Goal: Information Seeking & Learning: Learn about a topic

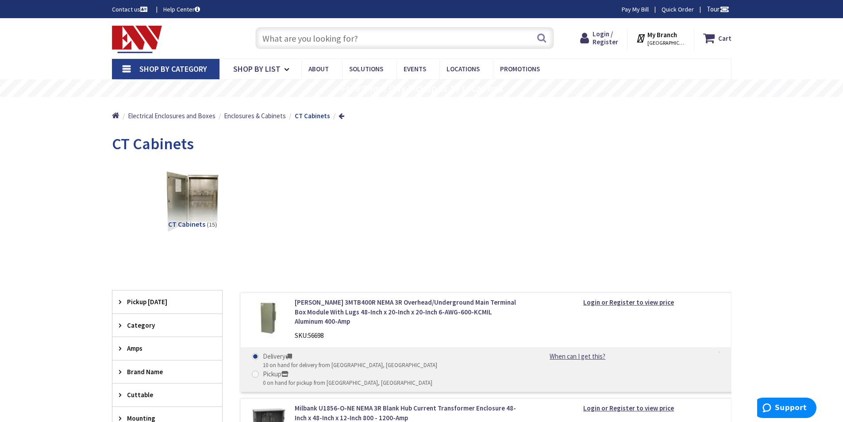
click at [195, 225] on span "CT Cabinets" at bounding box center [186, 224] width 37 height 9
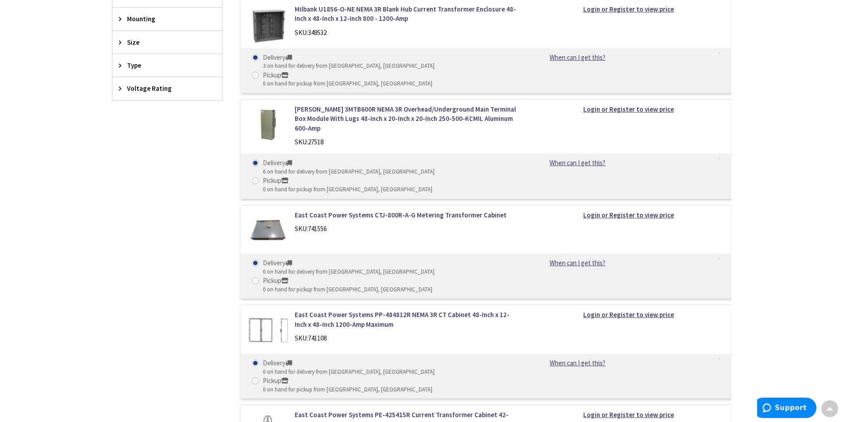
scroll to position [318, 0]
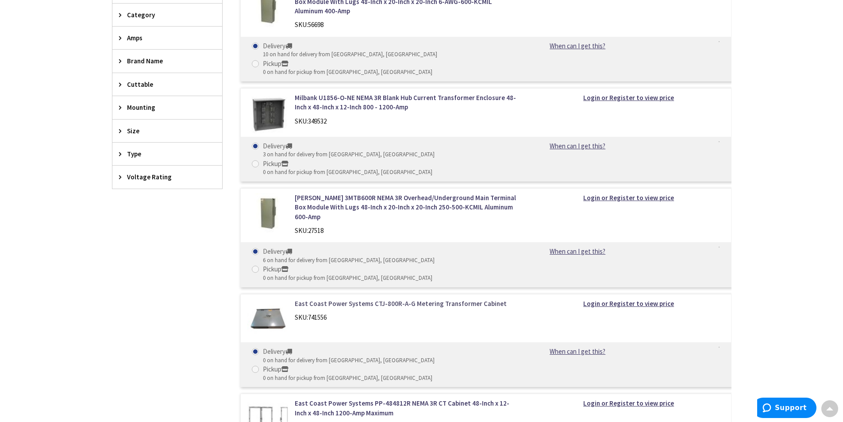
click at [371, 299] on link "East Coast Power Systems CTJ-800R-A-G Metering Transformer Cabinet" at bounding box center [407, 303] width 225 height 9
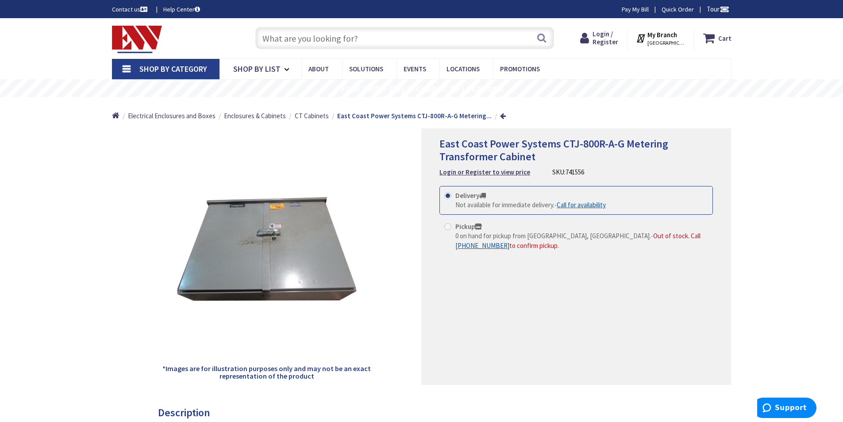
click at [351, 37] on input "text" at bounding box center [404, 38] width 299 height 22
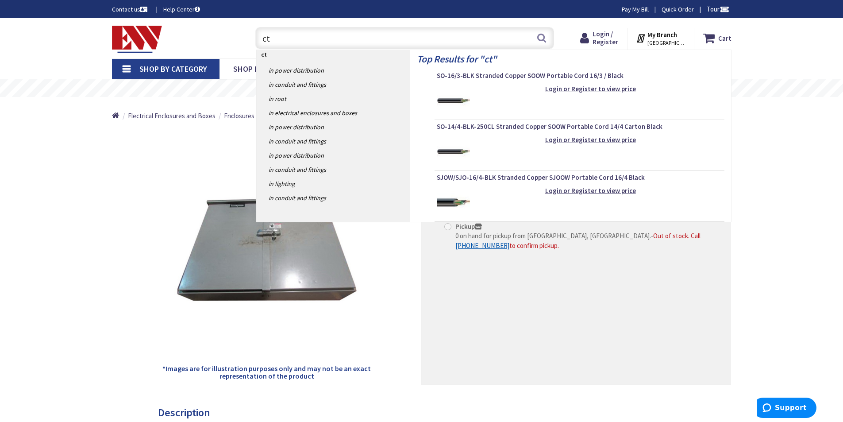
click at [288, 39] on input "ct" at bounding box center [404, 38] width 299 height 22
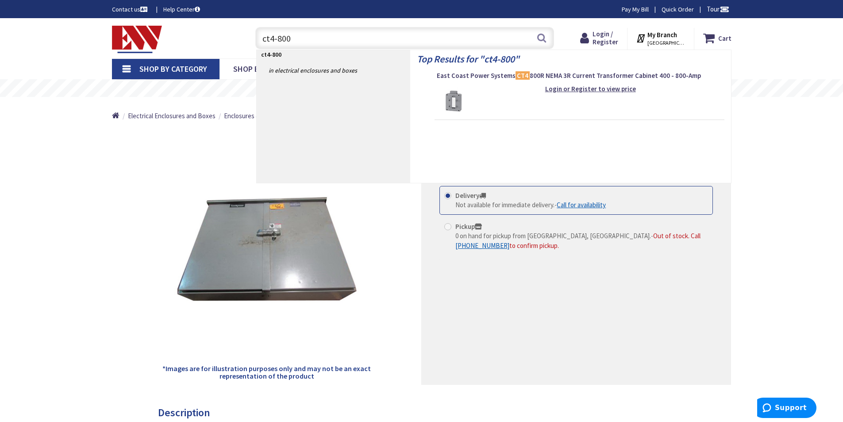
type input "ct4-800r"
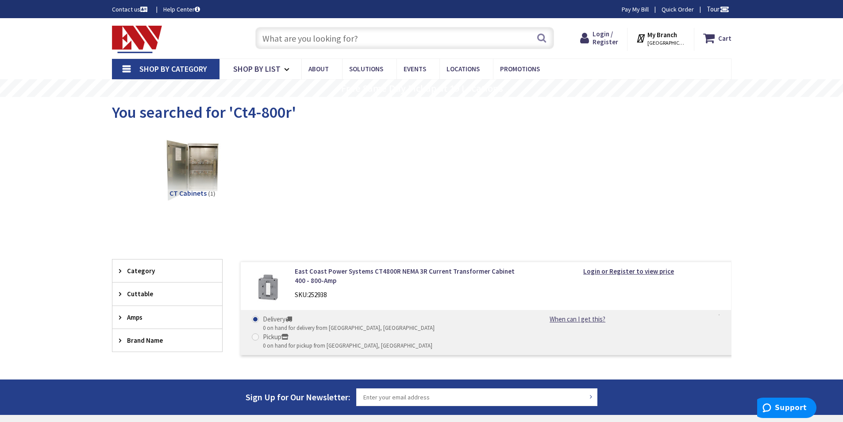
click at [195, 196] on span "CT Cabinets" at bounding box center [188, 193] width 37 height 9
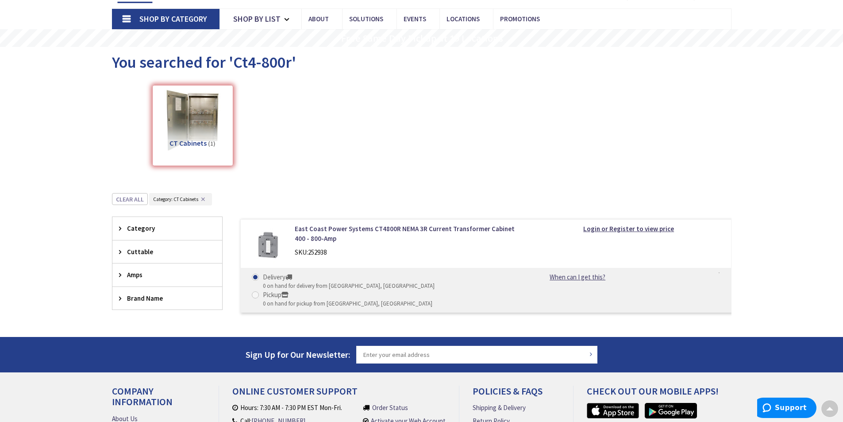
scroll to position [166, 0]
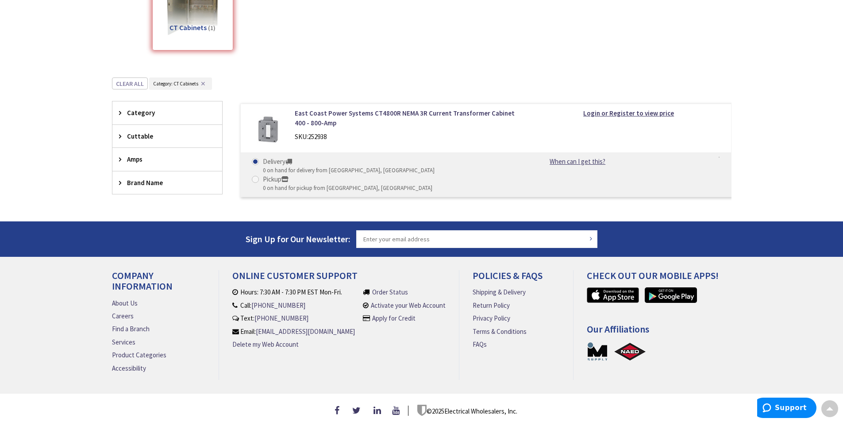
click at [162, 119] on div "Category" at bounding box center [167, 112] width 110 height 23
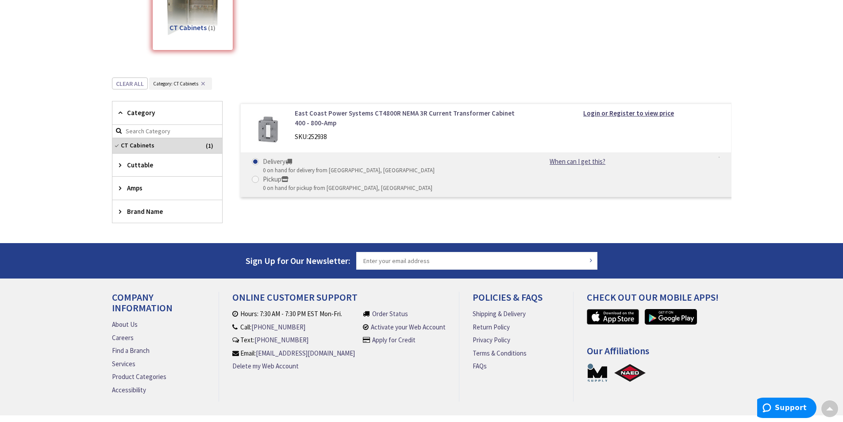
click at [375, 111] on link "East Coast Power Systems CT4800R NEMA 3R Current Transformer Cabinet 400 - 800-…" at bounding box center [407, 117] width 225 height 19
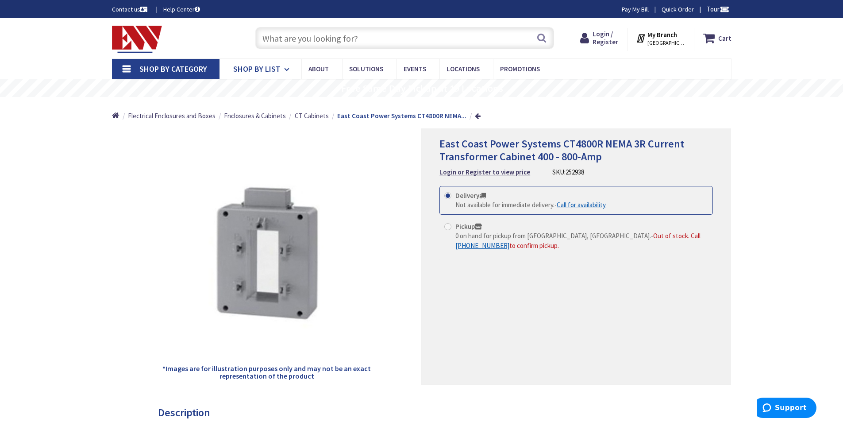
click at [286, 69] on icon at bounding box center [288, 69] width 8 height 19
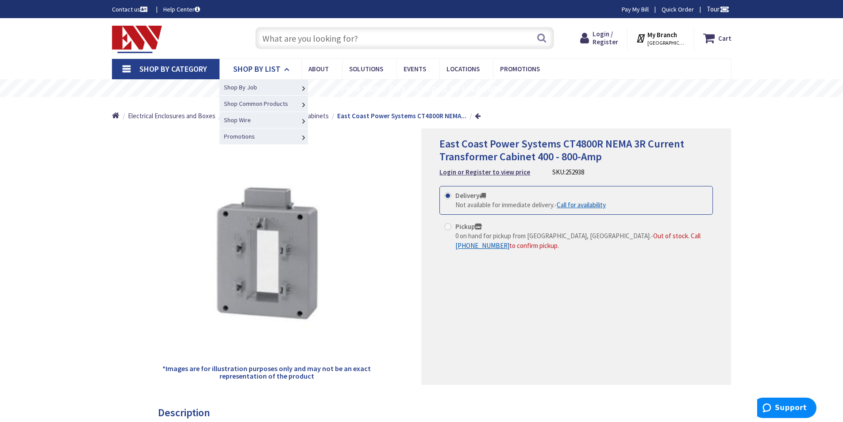
click at [286, 69] on icon at bounding box center [288, 69] width 8 height 19
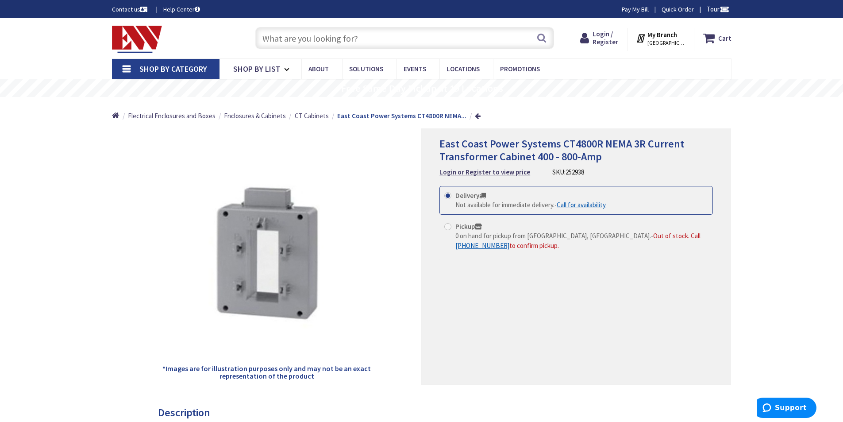
click at [131, 172] on div "*Images are for illustration purposes only and may not be an exact representati…" at bounding box center [267, 256] width 310 height 256
click at [320, 117] on span "CT Cabinets" at bounding box center [312, 116] width 34 height 8
